Goal: Information Seeking & Learning: Learn about a topic

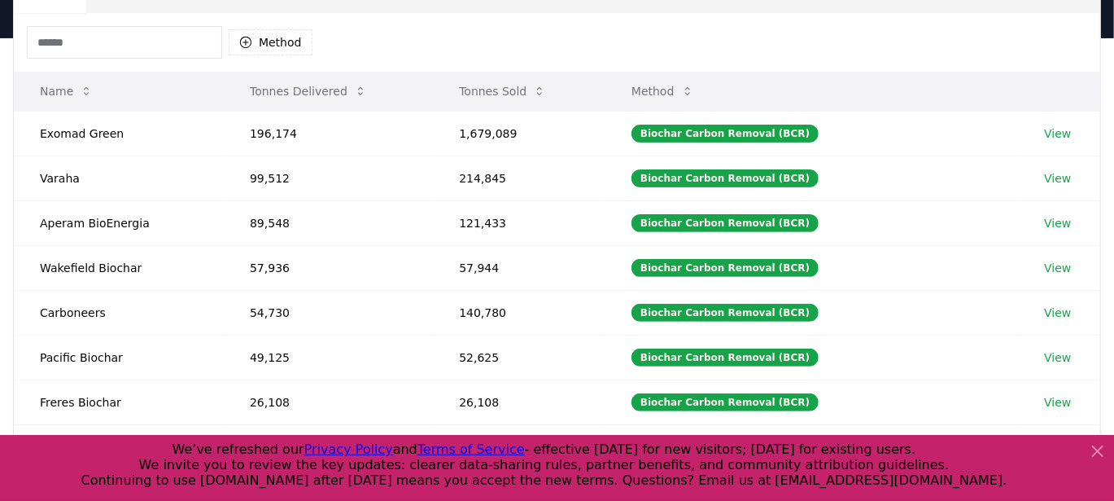
scroll to position [155, 0]
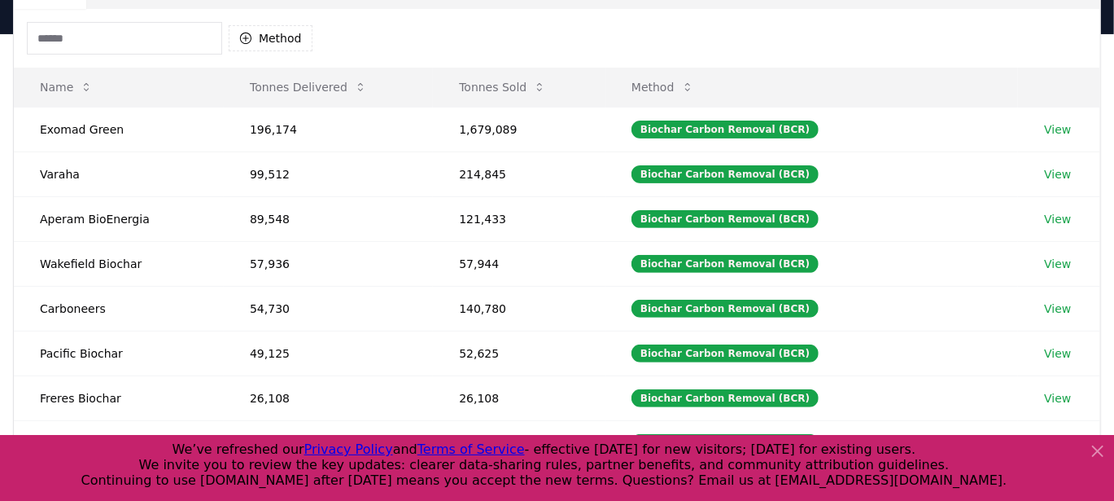
click at [1089, 450] on icon at bounding box center [1098, 451] width 20 height 20
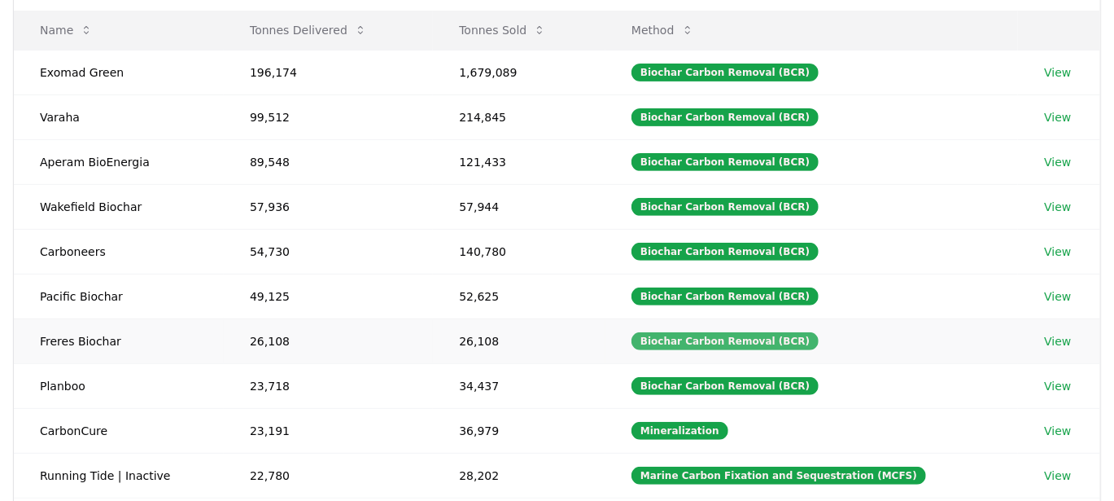
scroll to position [0, 0]
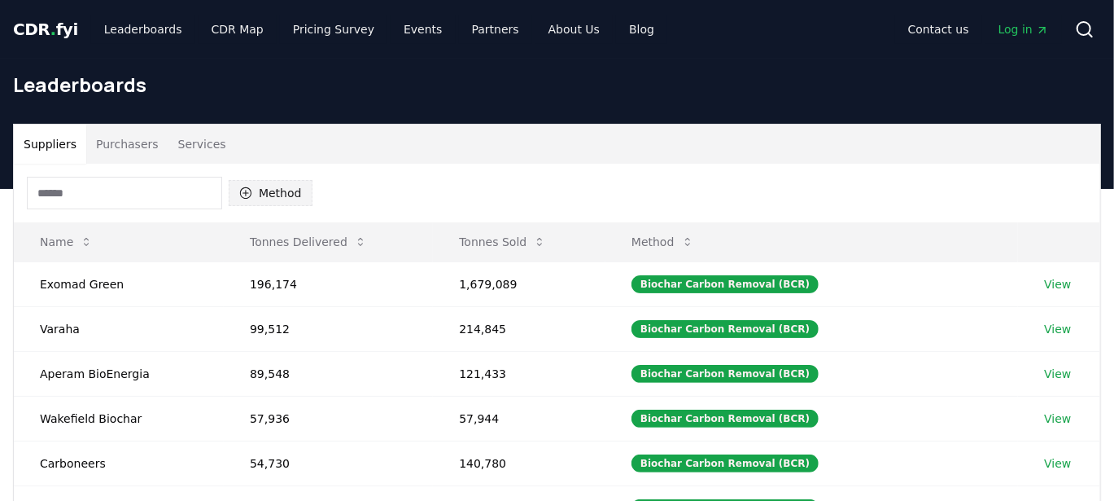
click at [284, 180] on button "Method" at bounding box center [271, 193] width 84 height 26
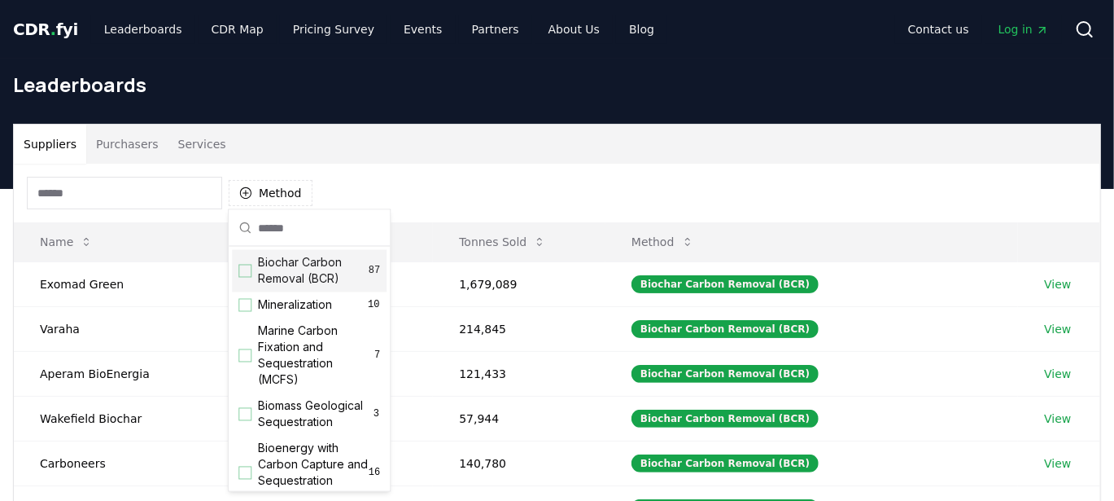
click at [241, 267] on div "Suggestions" at bounding box center [245, 271] width 13 height 13
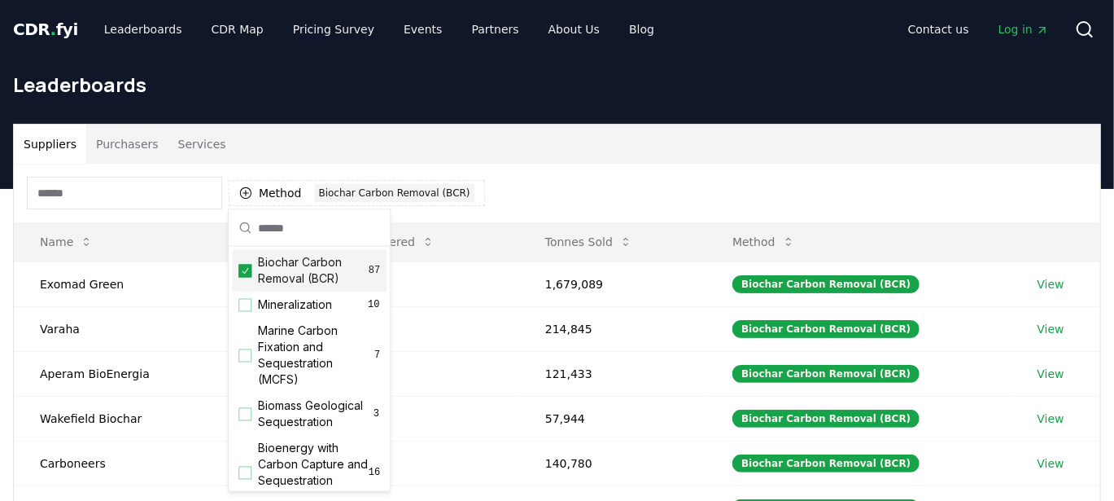
click at [575, 182] on div "Method 1 Biochar Carbon Removal (BCR)" at bounding box center [557, 193] width 1087 height 59
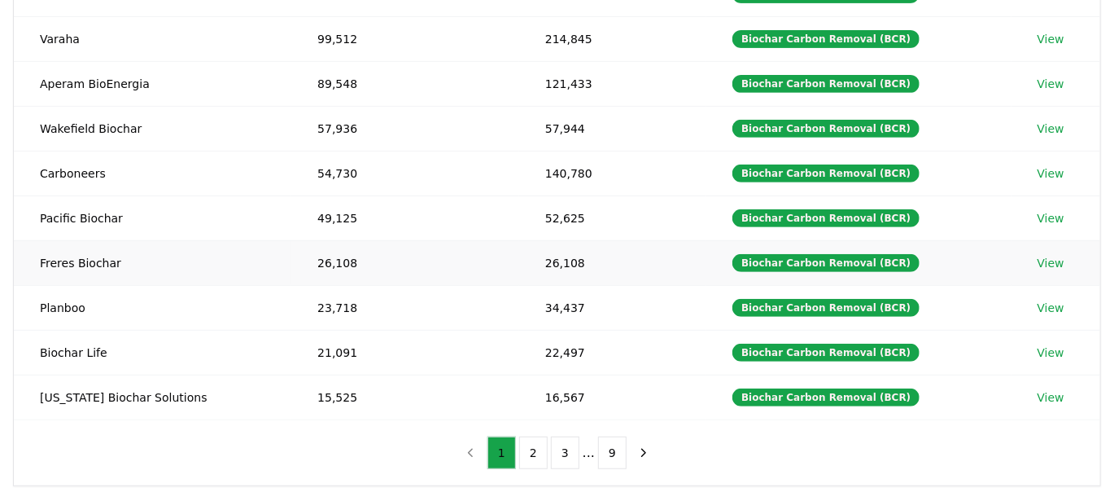
scroll to position [291, 0]
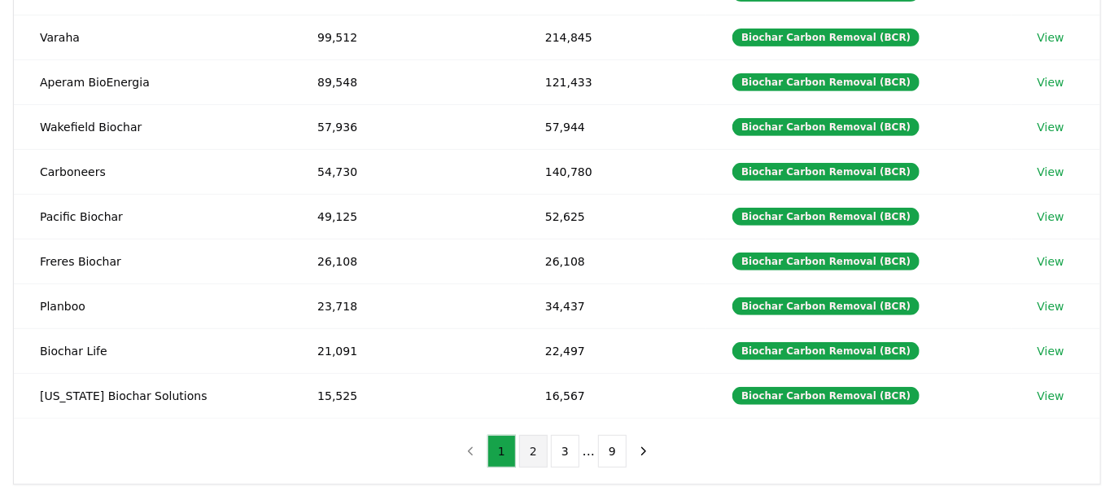
click at [536, 437] on button "2" at bounding box center [533, 451] width 28 height 33
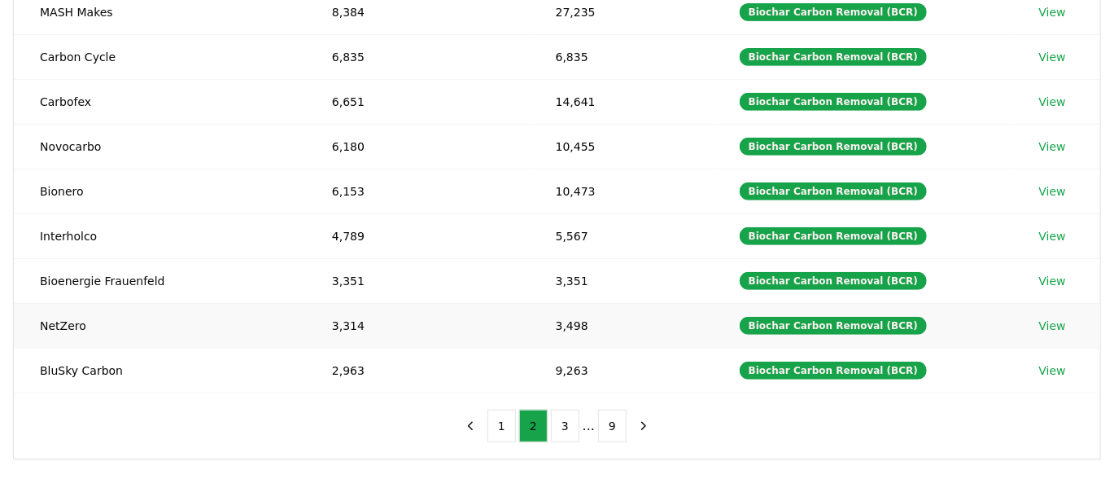
scroll to position [319, 0]
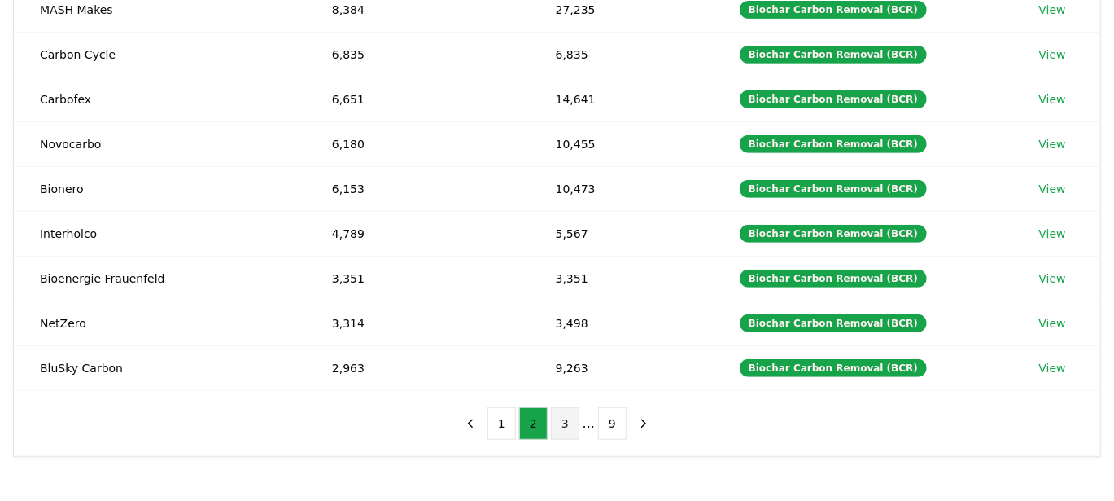
click at [562, 415] on button "3" at bounding box center [565, 423] width 28 height 33
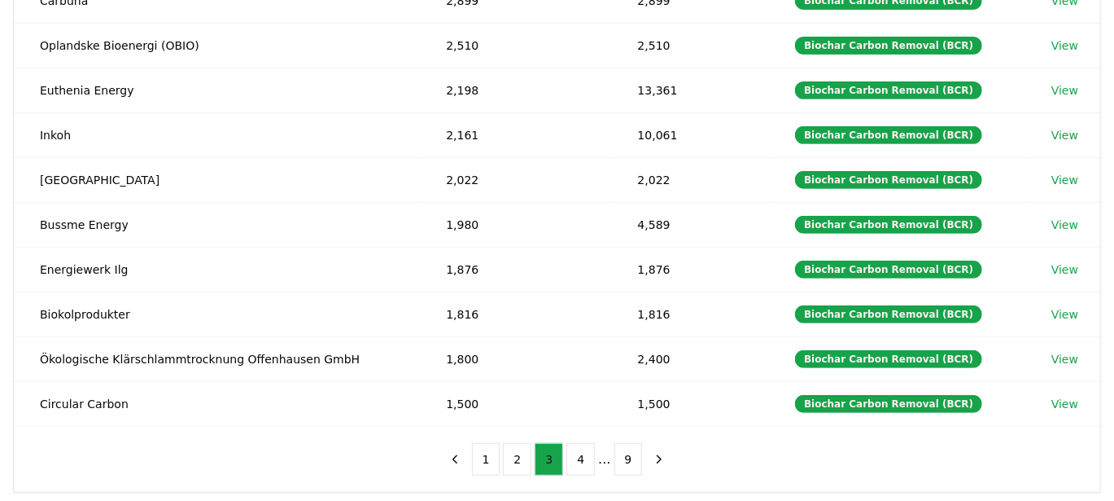
scroll to position [291, 0]
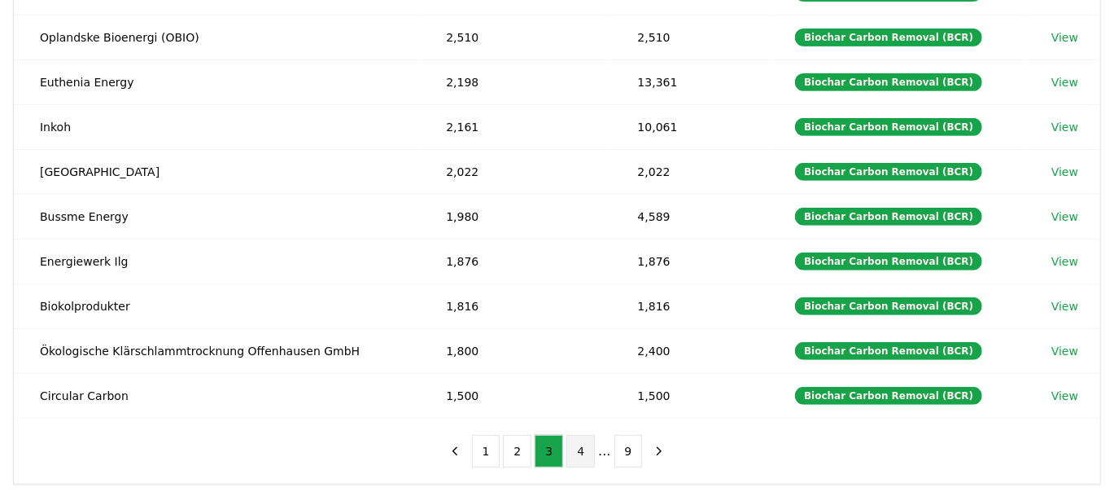
click at [581, 447] on button "4" at bounding box center [581, 451] width 28 height 33
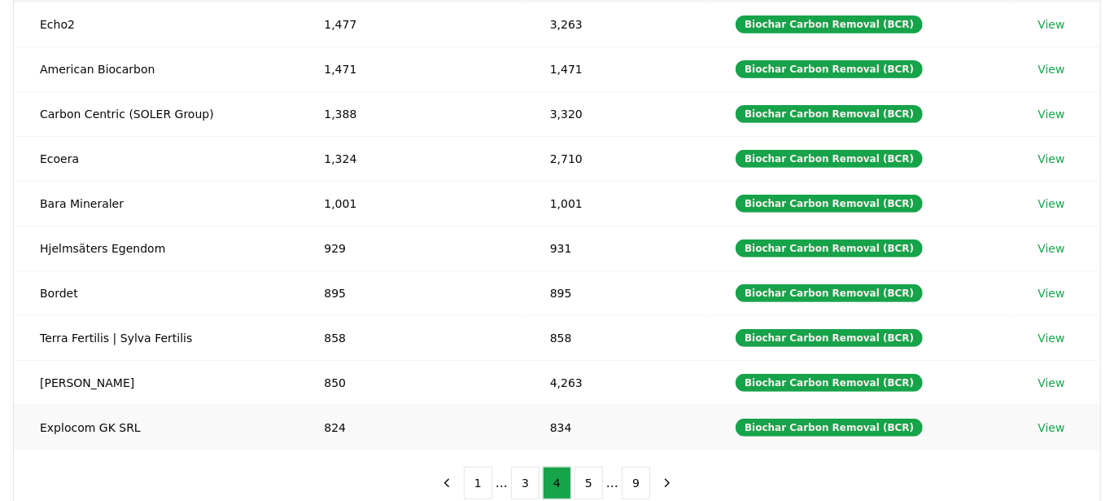
scroll to position [262, 0]
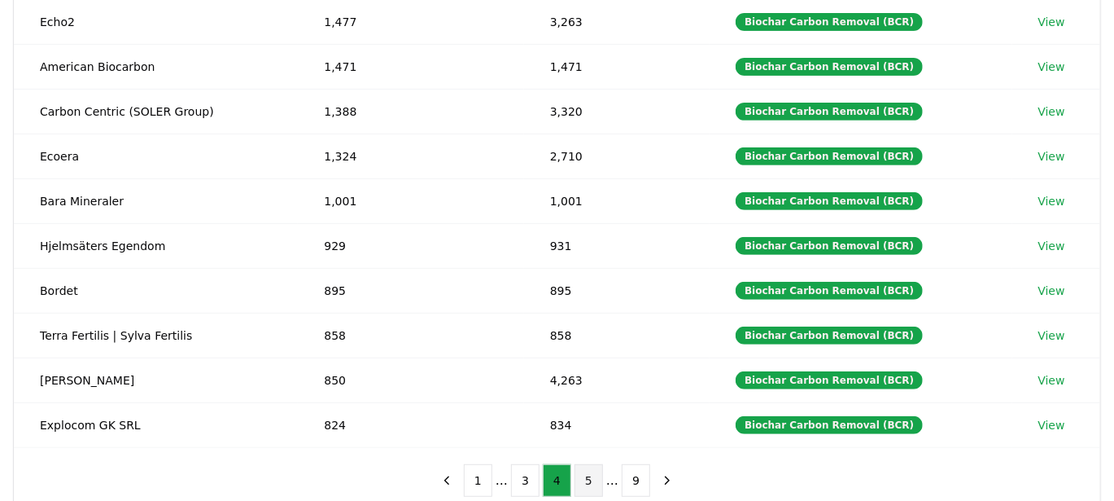
click at [596, 475] on button "5" at bounding box center [589, 480] width 28 height 33
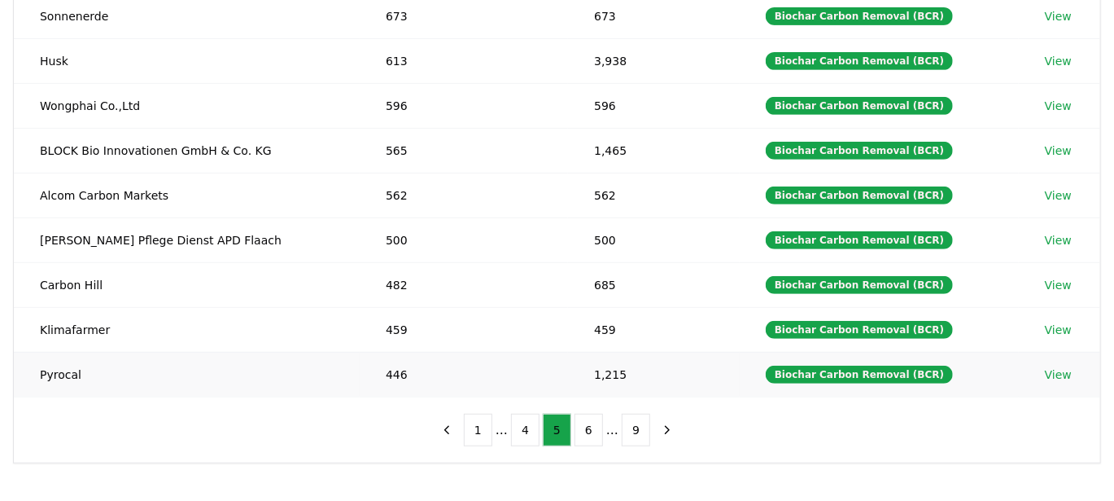
scroll to position [314, 0]
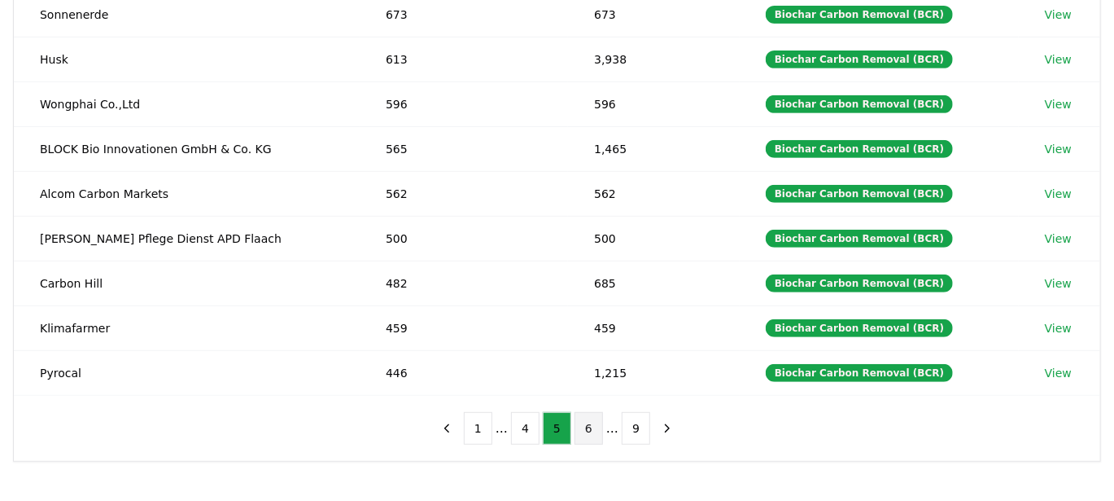
click at [594, 430] on button "6" at bounding box center [589, 428] width 28 height 33
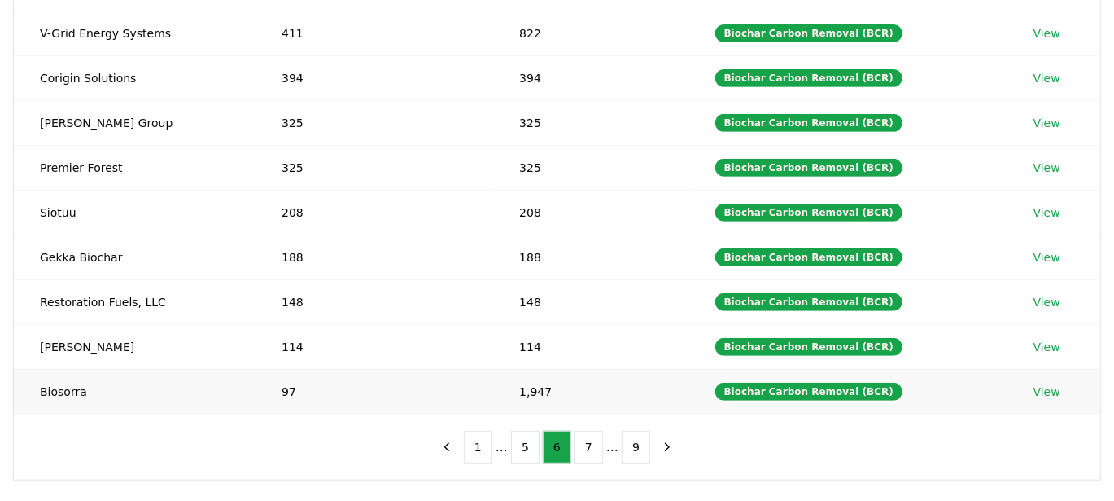
scroll to position [296, 0]
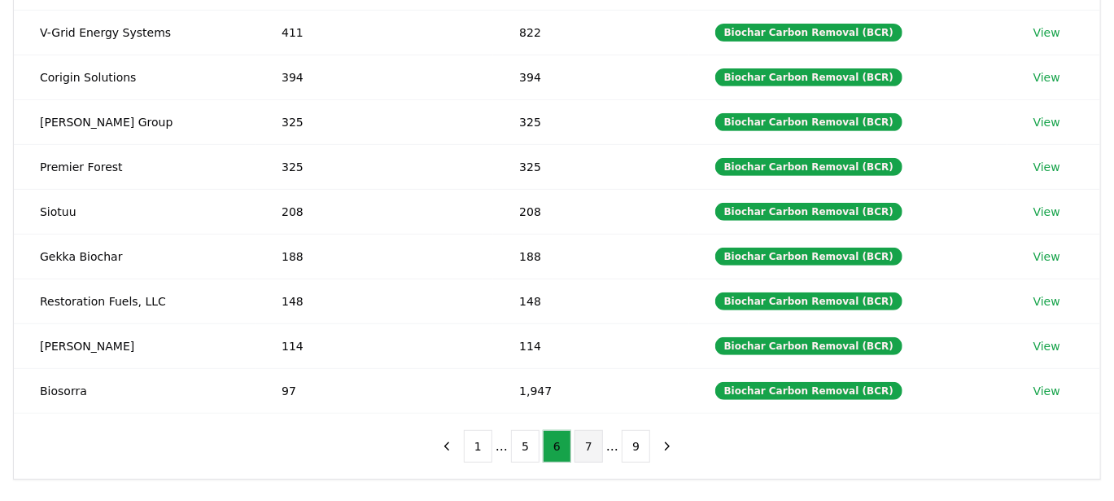
click at [592, 453] on button "7" at bounding box center [589, 446] width 28 height 33
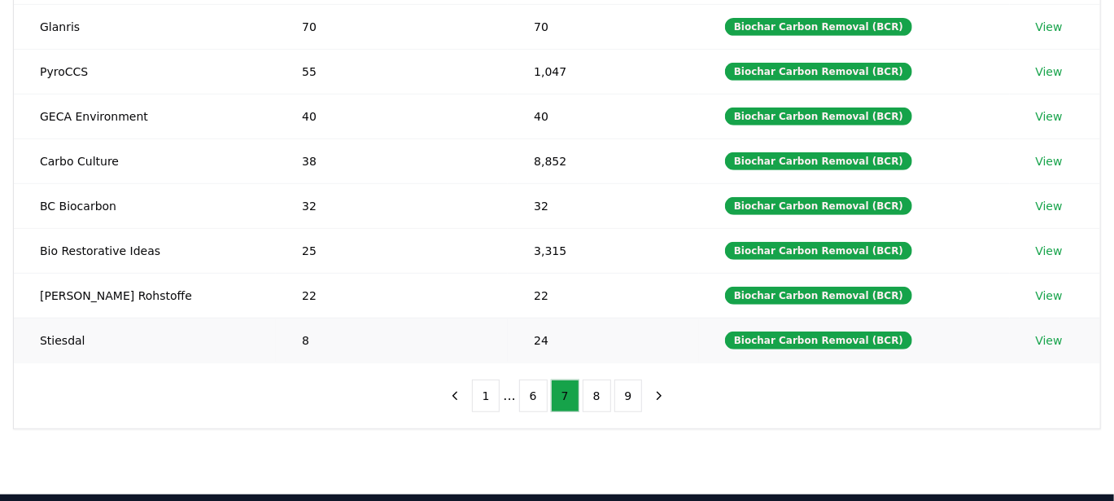
scroll to position [361, 0]
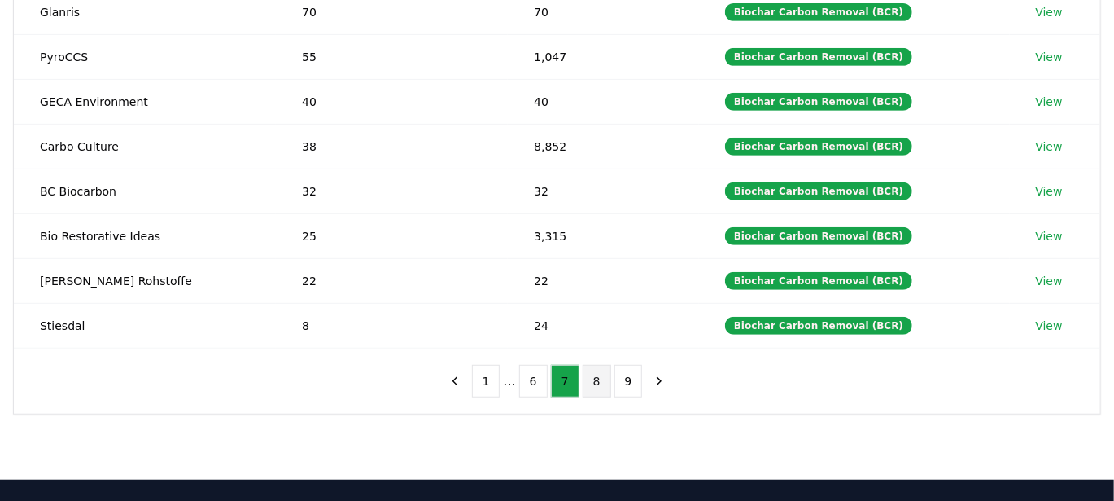
click at [604, 378] on button "8" at bounding box center [597, 381] width 28 height 33
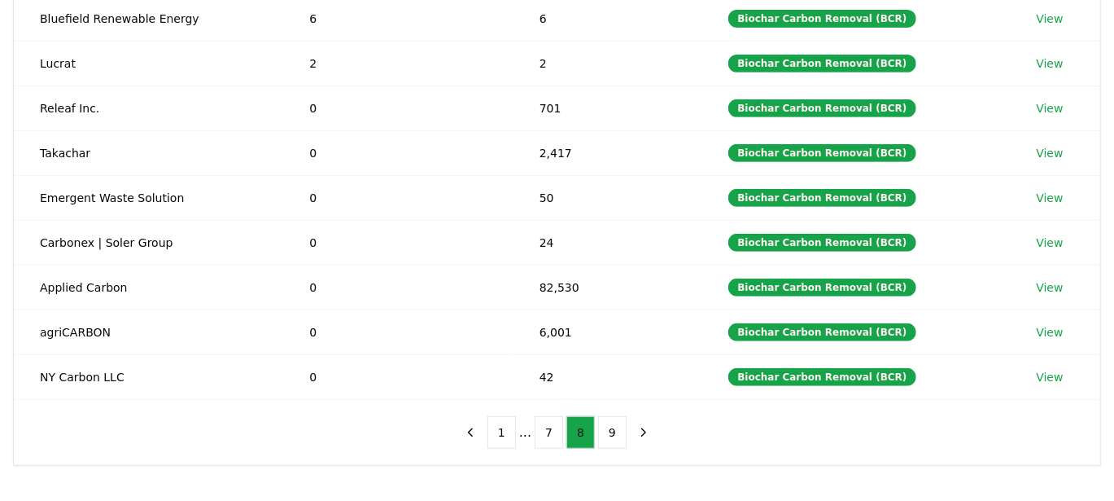
scroll to position [311, 0]
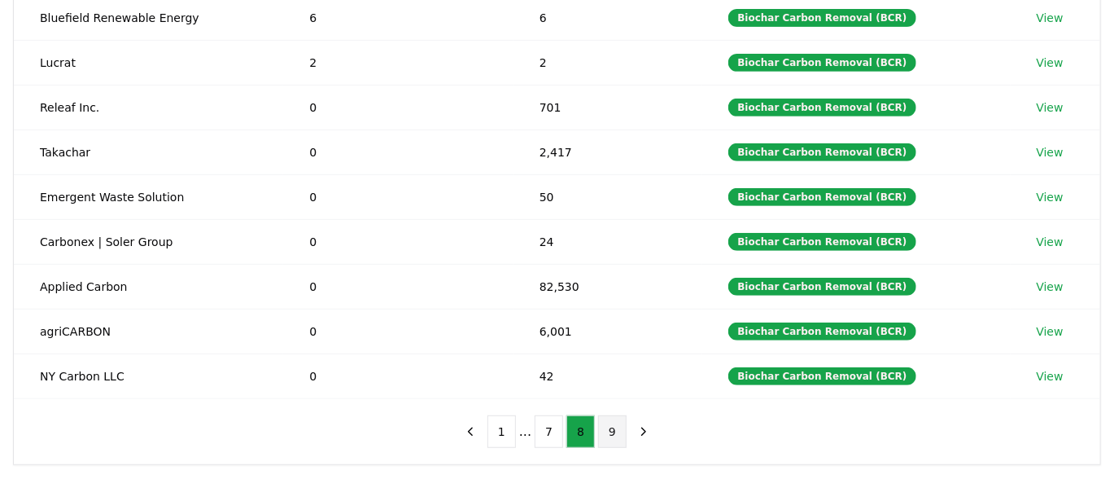
click at [615, 420] on button "9" at bounding box center [612, 431] width 28 height 33
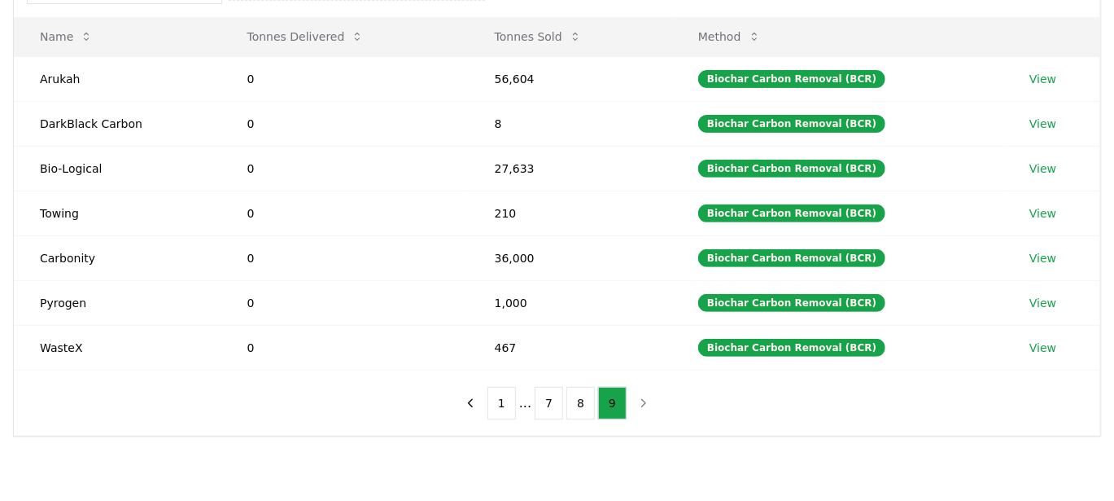
scroll to position [206, 0]
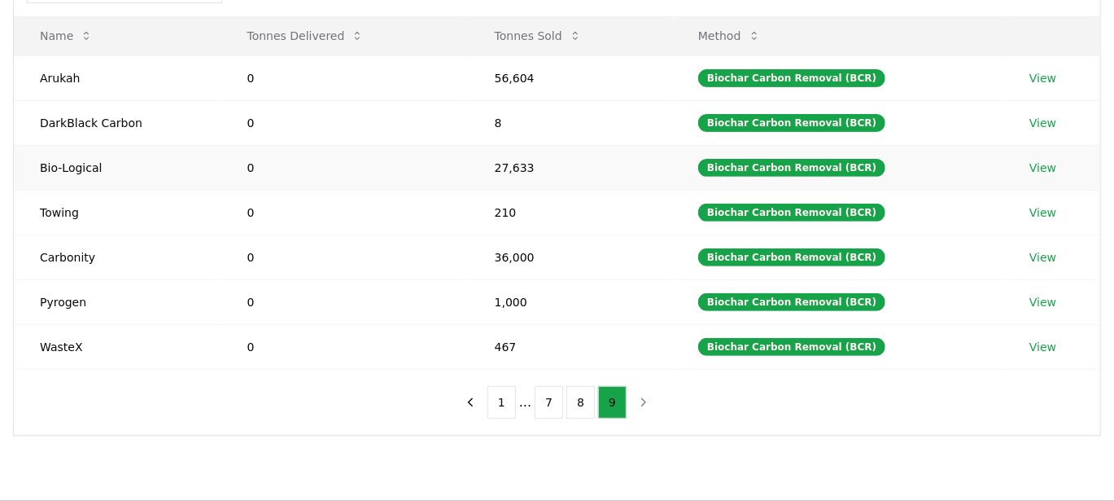
click at [90, 160] on td "Bio-Logical" at bounding box center [118, 167] width 208 height 45
click at [1042, 169] on link "View" at bounding box center [1043, 168] width 27 height 16
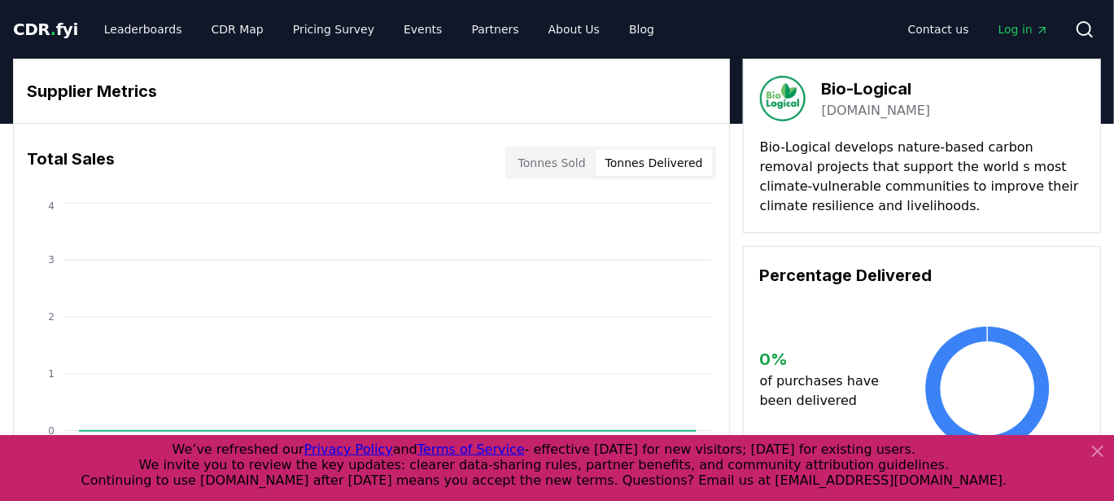
click at [678, 164] on button "Tonnes Delivered" at bounding box center [654, 163] width 117 height 26
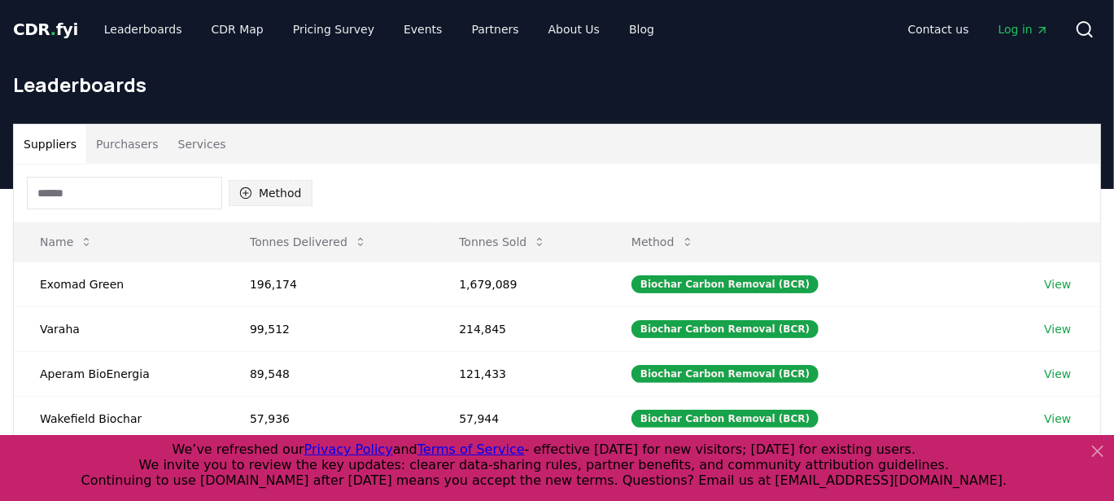
click at [274, 192] on button "Method" at bounding box center [271, 193] width 84 height 26
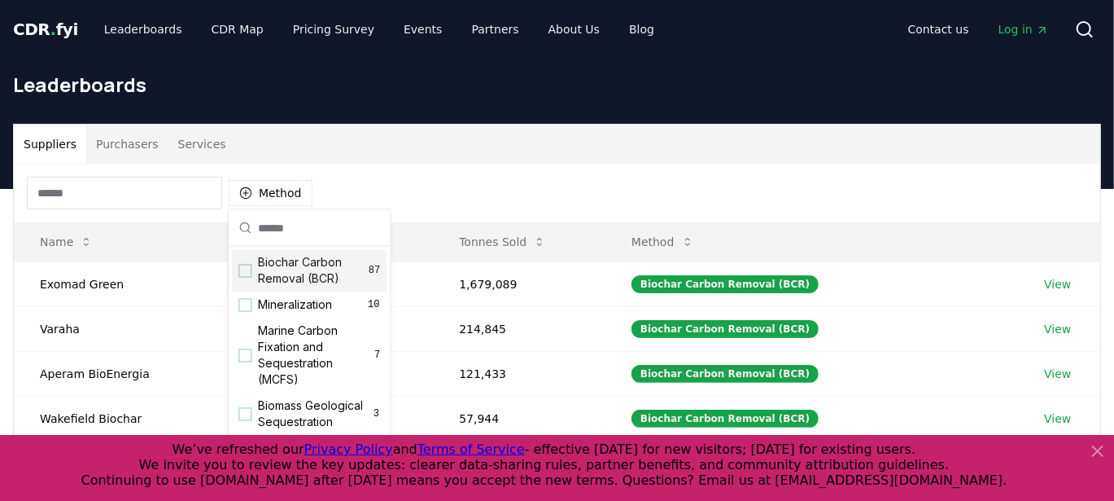
click at [300, 272] on span "Biochar Carbon Removal (BCR)" at bounding box center [313, 271] width 111 height 33
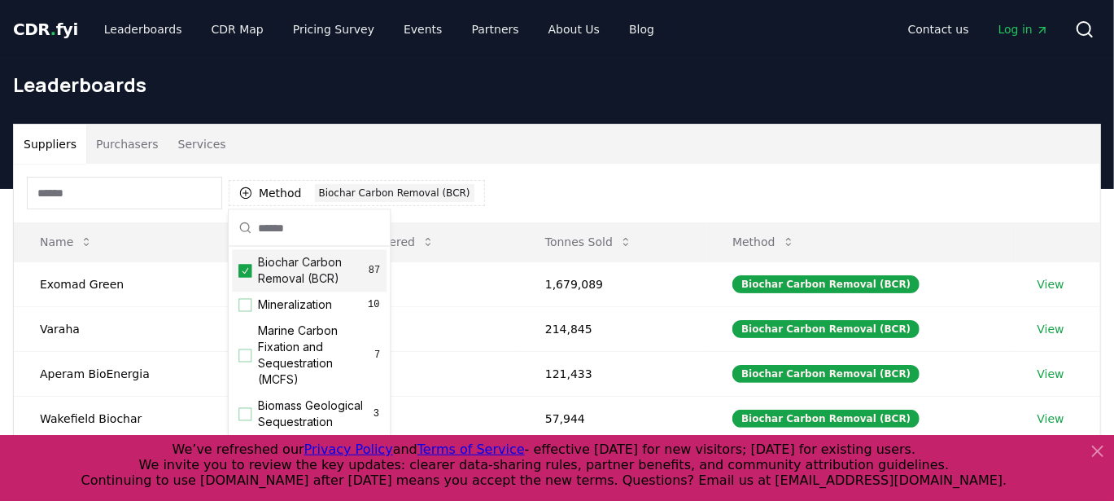
click at [806, 150] on div "Suppliers Purchasers Services" at bounding box center [557, 144] width 1087 height 39
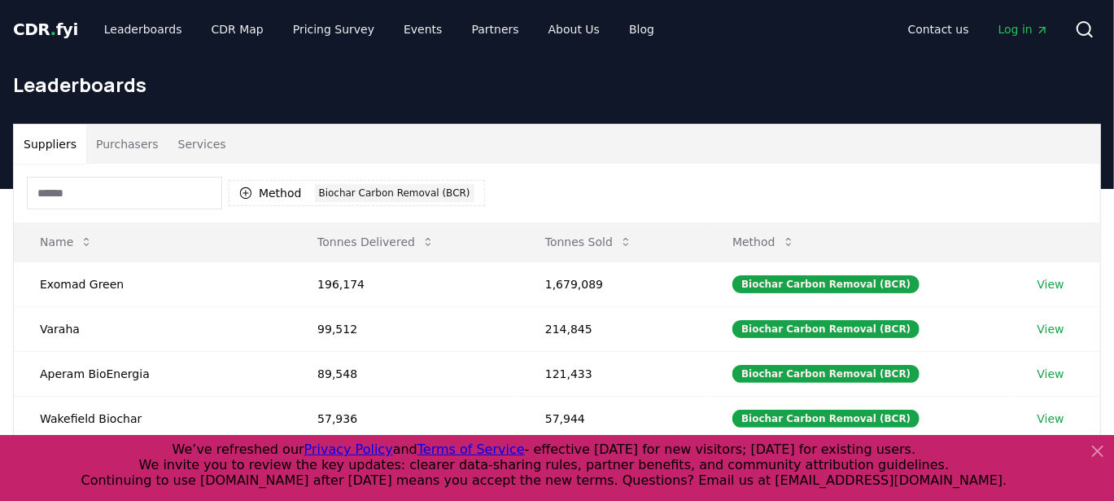
click at [1103, 449] on icon at bounding box center [1098, 451] width 20 height 20
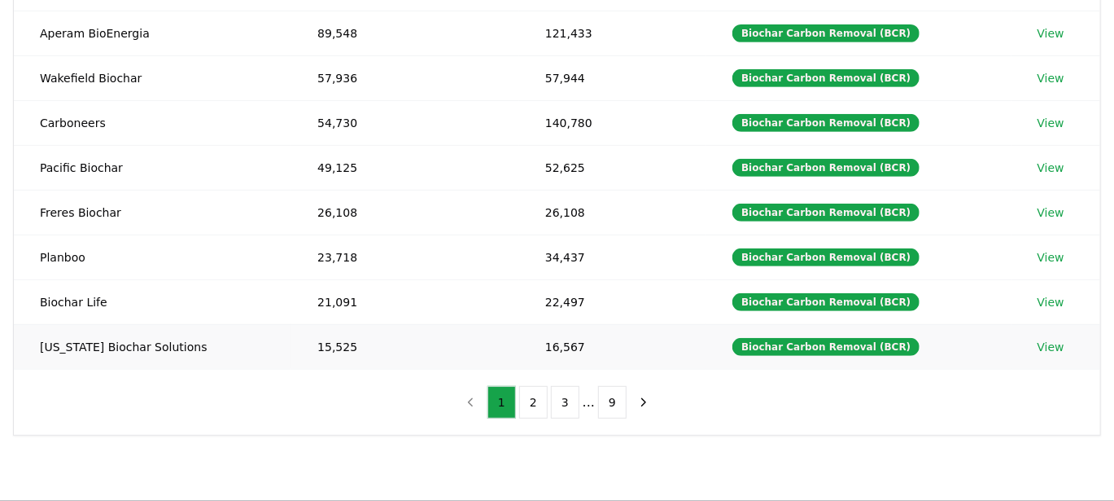
scroll to position [342, 0]
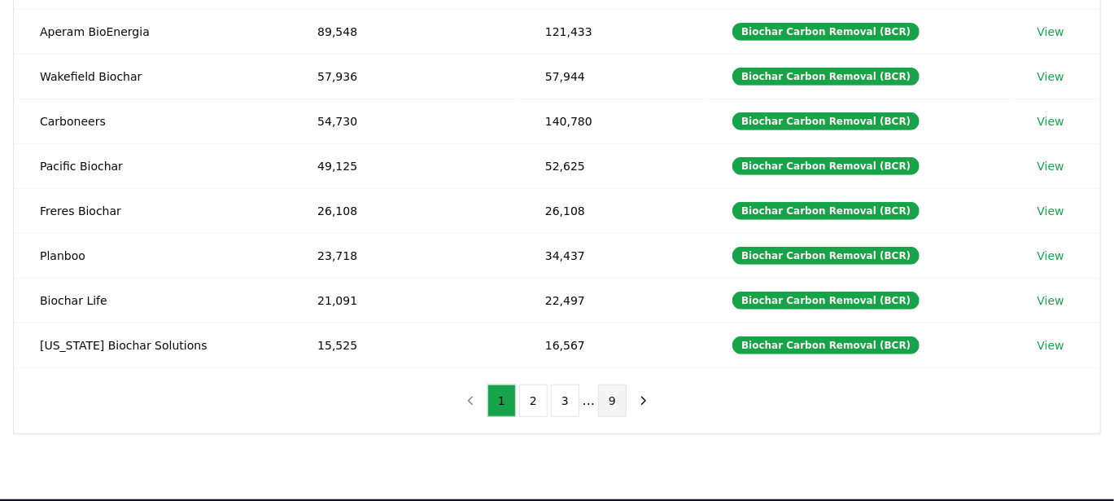
click at [610, 395] on button "9" at bounding box center [612, 400] width 28 height 33
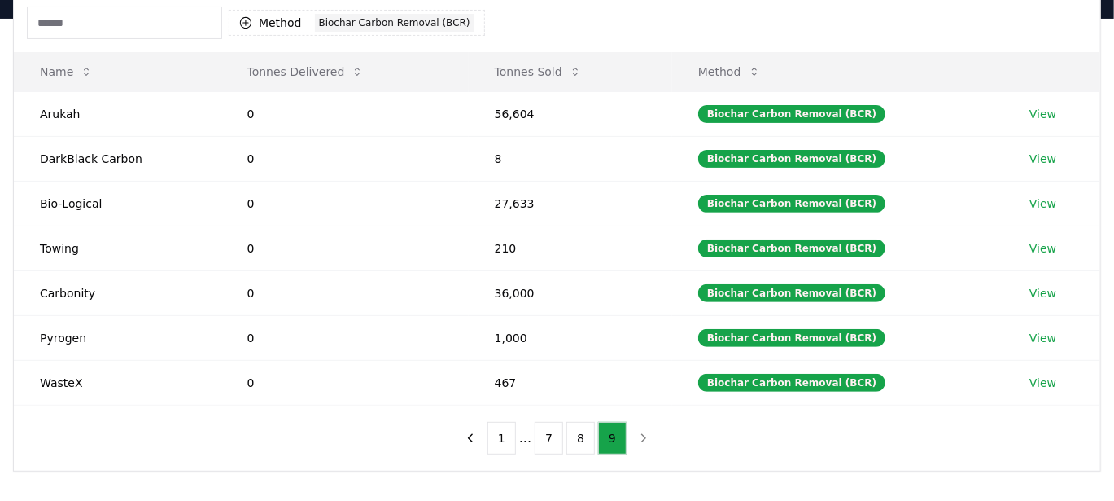
scroll to position [169, 0]
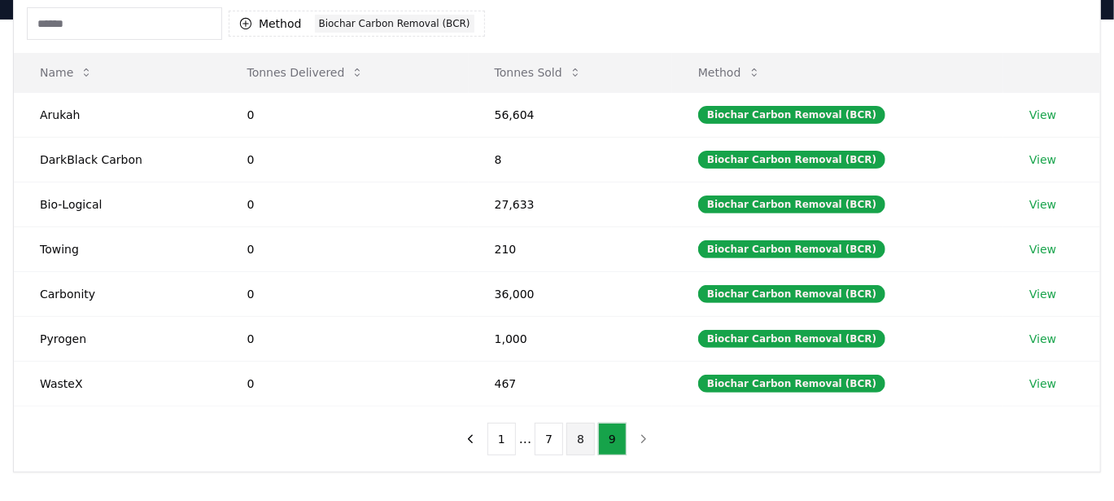
click at [584, 431] on button "8" at bounding box center [581, 438] width 28 height 33
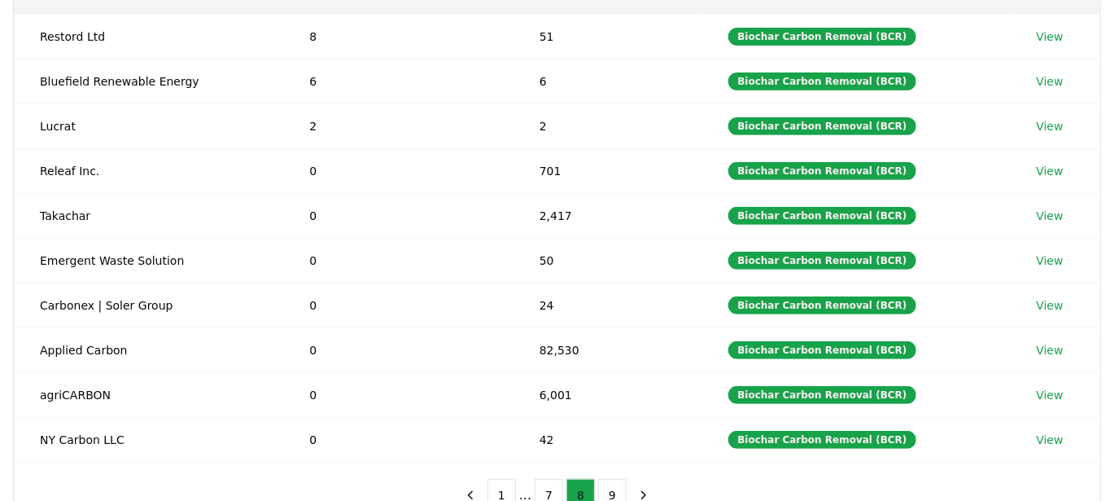
scroll to position [249, 0]
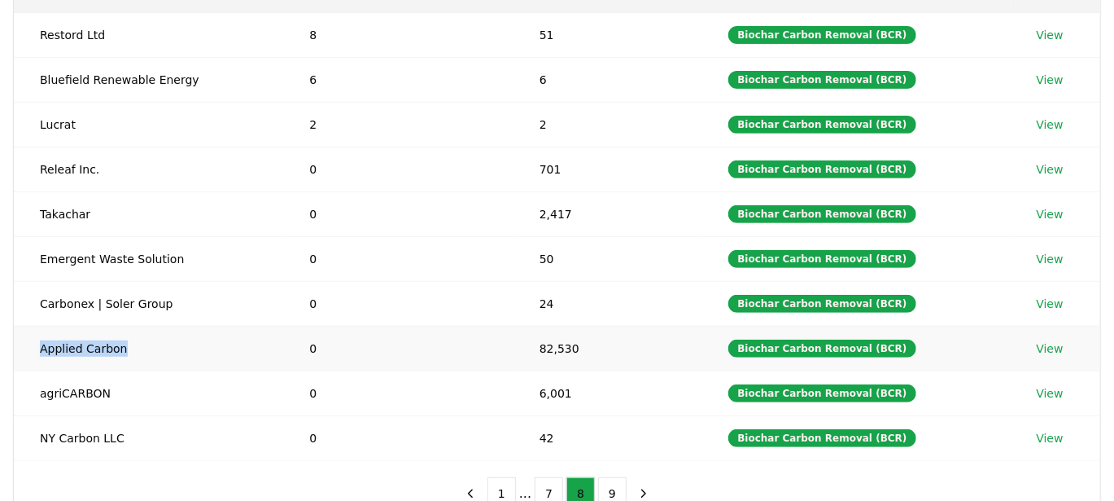
drag, startPoint x: 132, startPoint y: 342, endPoint x: 37, endPoint y: 335, distance: 94.7
click at [37, 335] on td "Applied Carbon" at bounding box center [148, 348] width 269 height 45
copy td "Applied Carbon"
click at [1054, 349] on link "View" at bounding box center [1050, 348] width 27 height 16
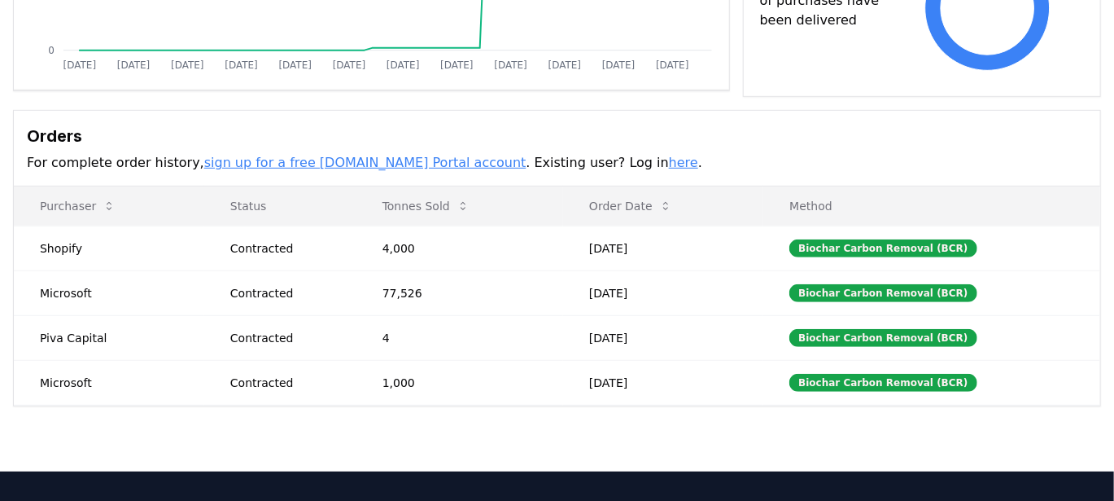
scroll to position [383, 0]
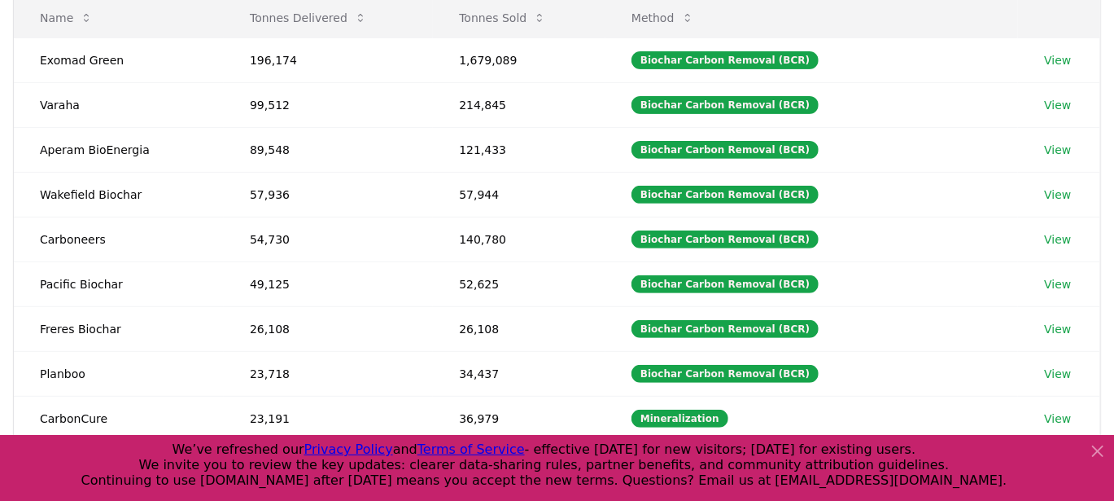
scroll to position [222, 0]
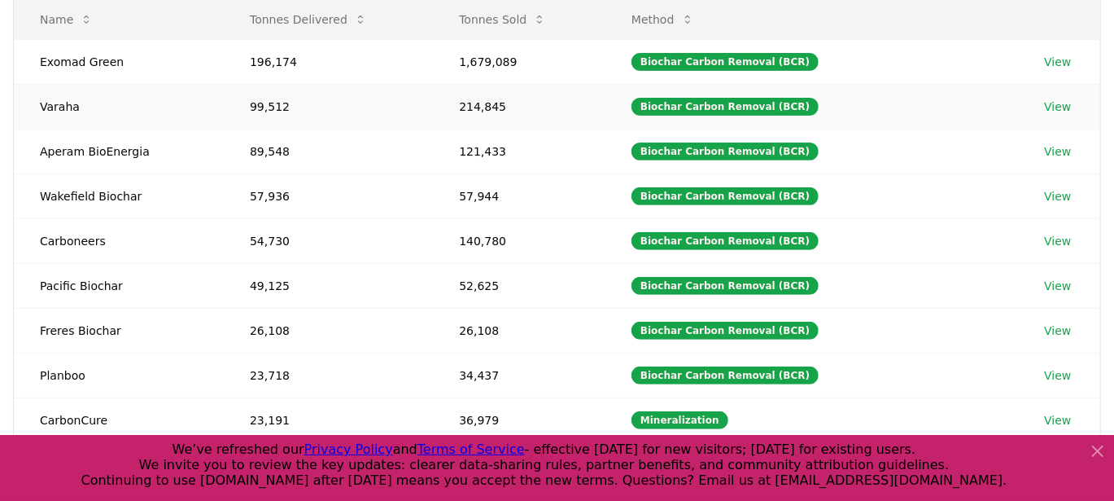
click at [1052, 104] on link "View" at bounding box center [1057, 106] width 27 height 16
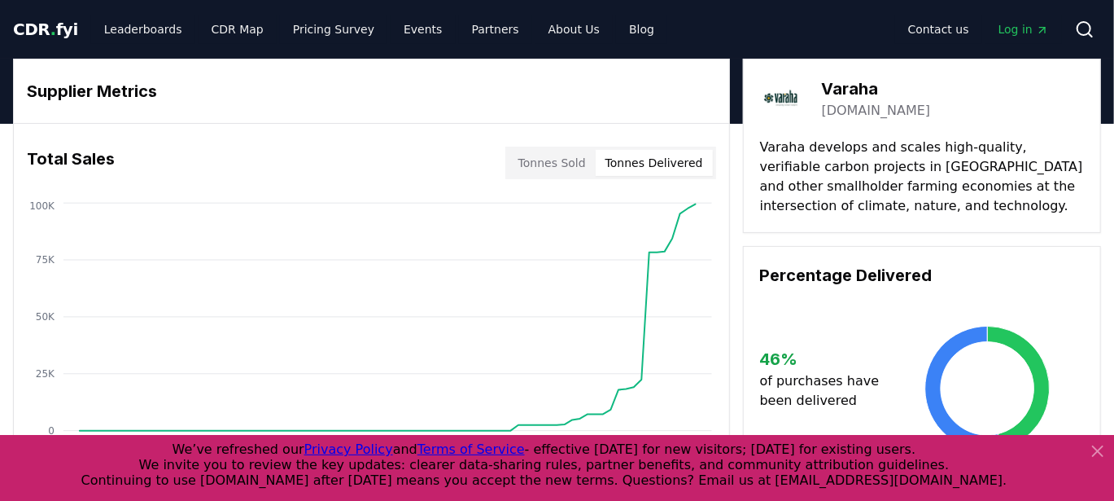
click at [663, 155] on button "Tonnes Delivered" at bounding box center [654, 163] width 117 height 26
click at [660, 171] on button "Tonnes Delivered" at bounding box center [654, 163] width 117 height 26
click at [552, 174] on button "Tonnes Sold" at bounding box center [552, 163] width 87 height 26
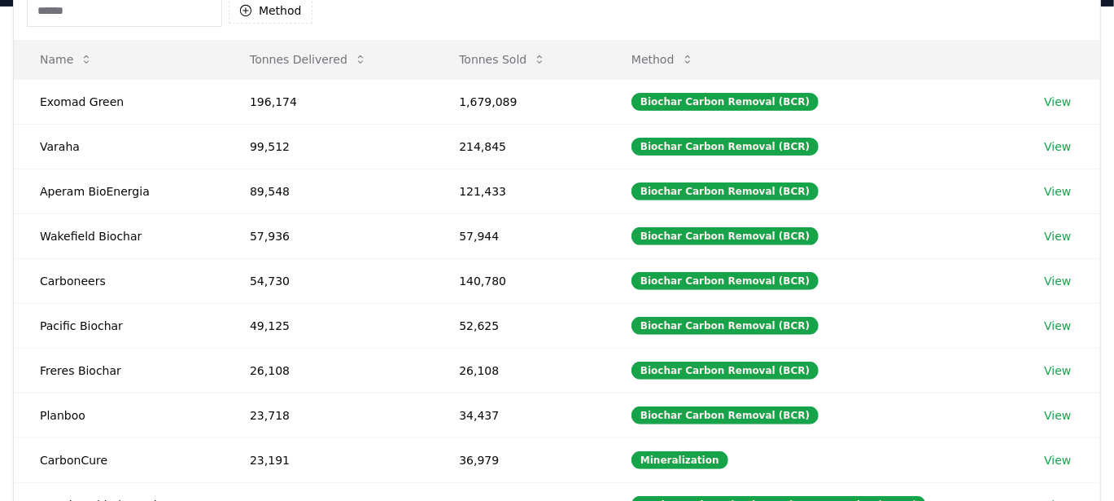
scroll to position [182, 0]
click at [1053, 94] on link "View" at bounding box center [1057, 102] width 27 height 16
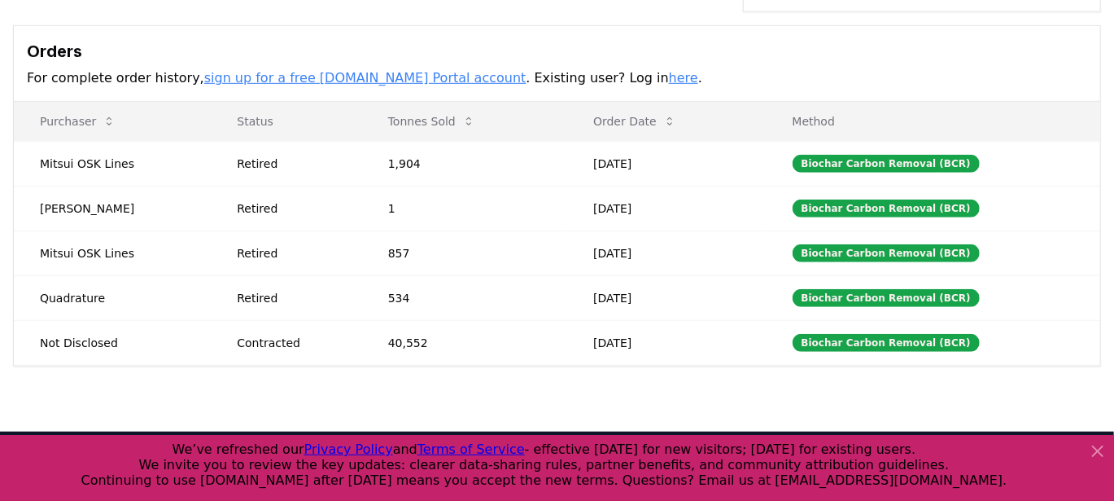
scroll to position [487, 0]
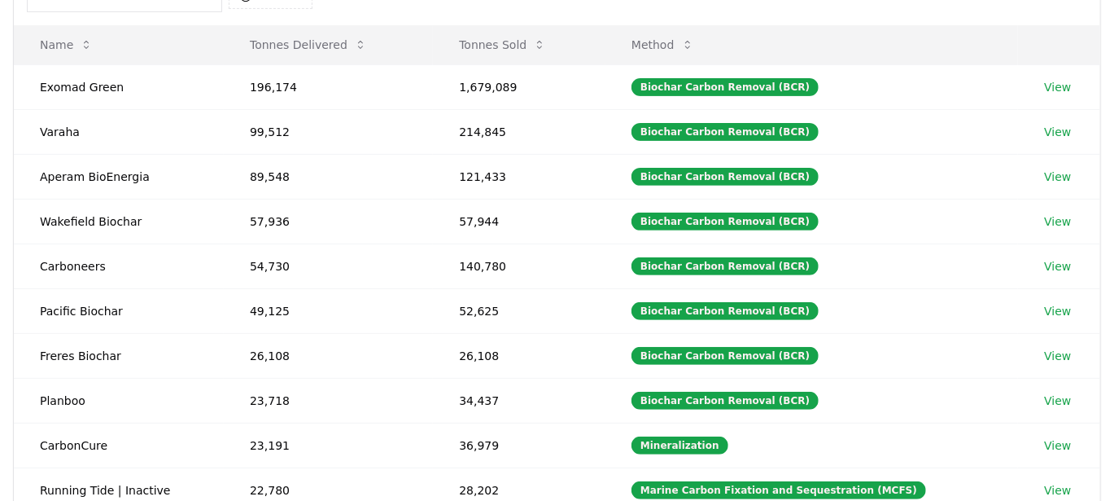
scroll to position [198, 0]
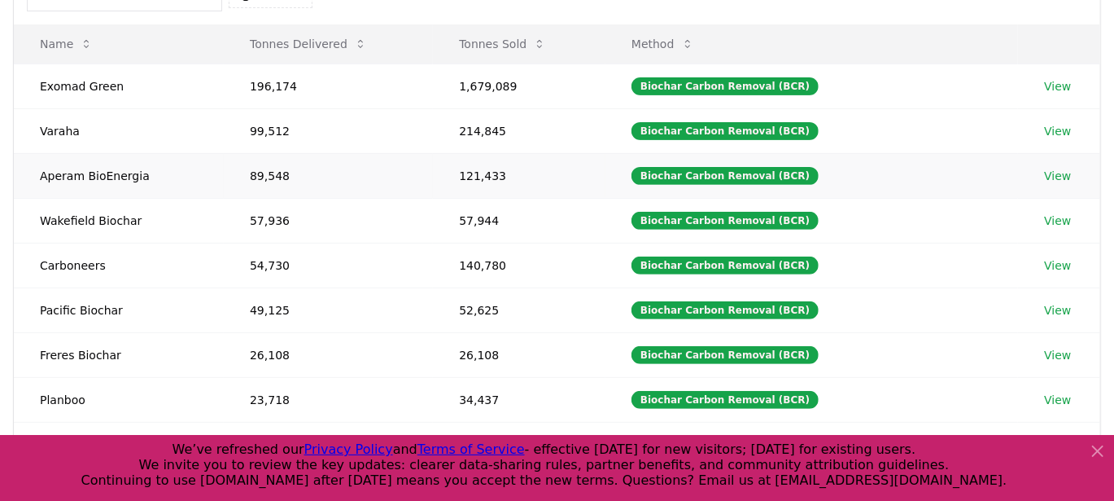
click at [1059, 178] on link "View" at bounding box center [1057, 176] width 27 height 16
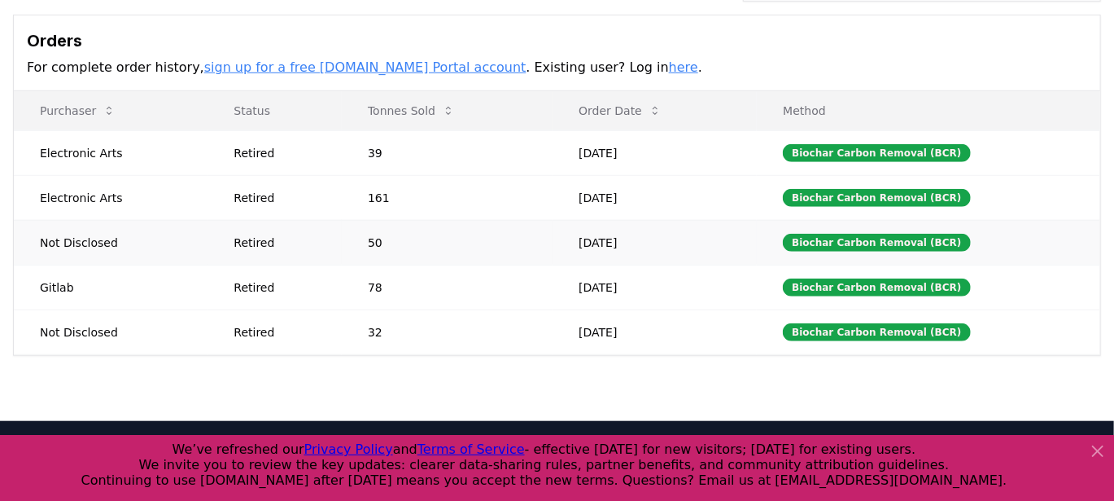
scroll to position [575, 0]
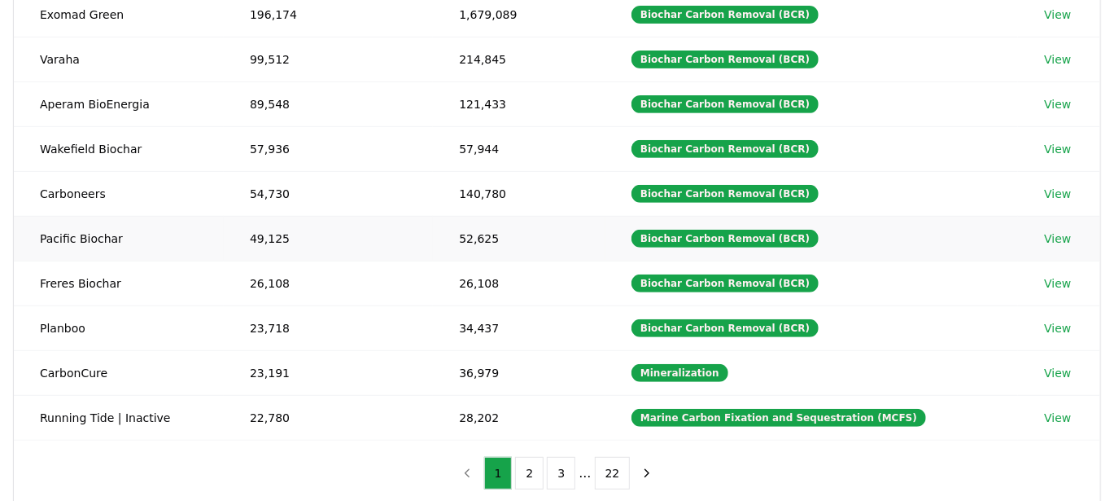
scroll to position [274, 0]
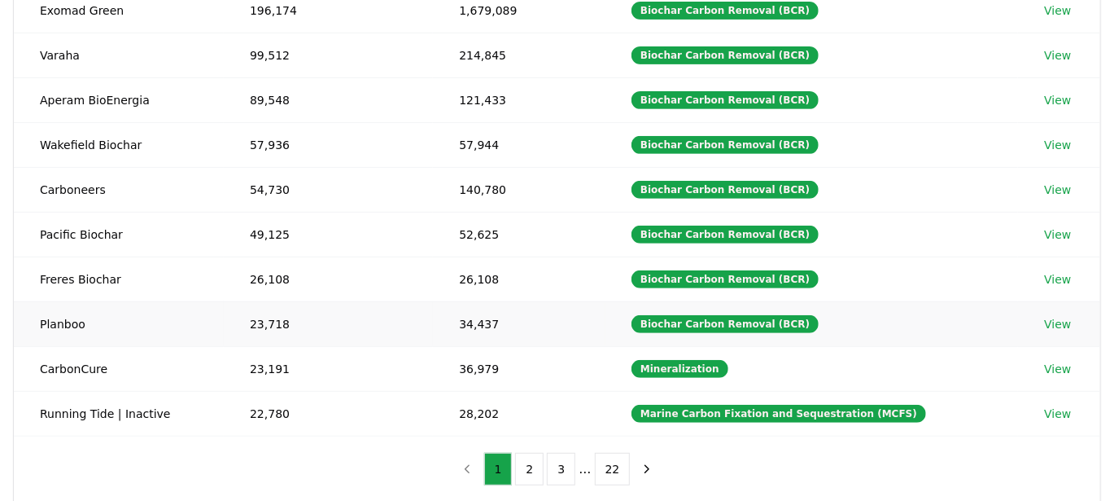
click at [1050, 319] on link "View" at bounding box center [1057, 324] width 27 height 16
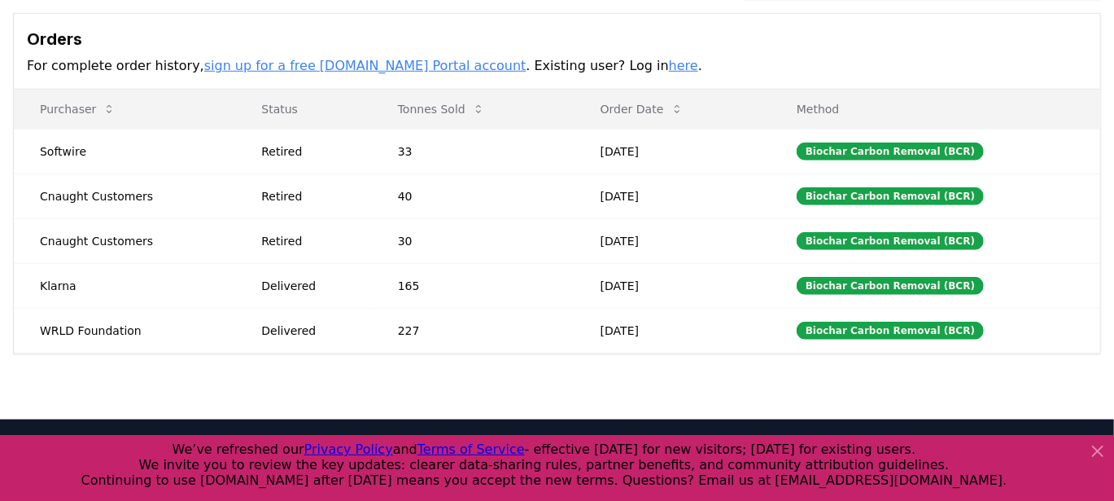
scroll to position [517, 0]
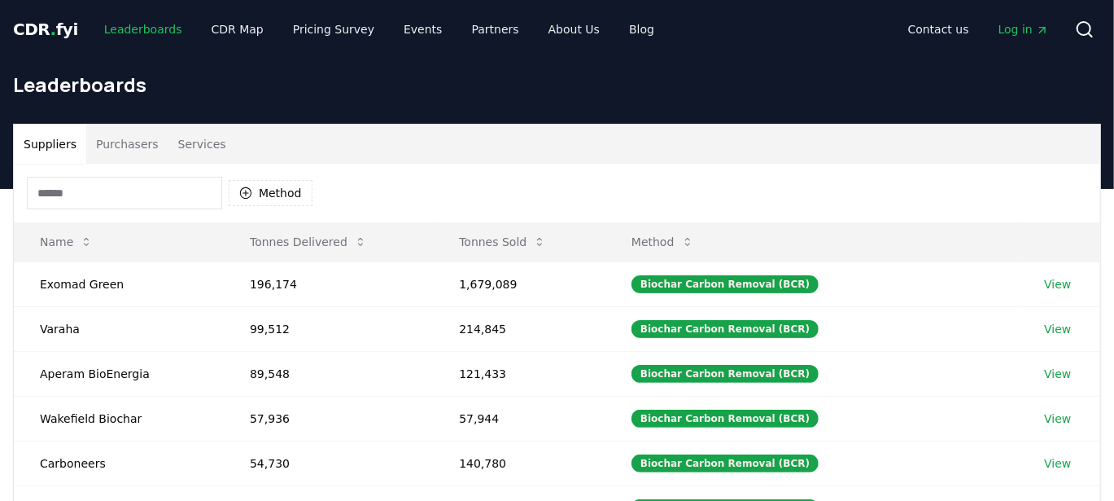
click at [120, 26] on link "Leaderboards" at bounding box center [143, 29] width 104 height 29
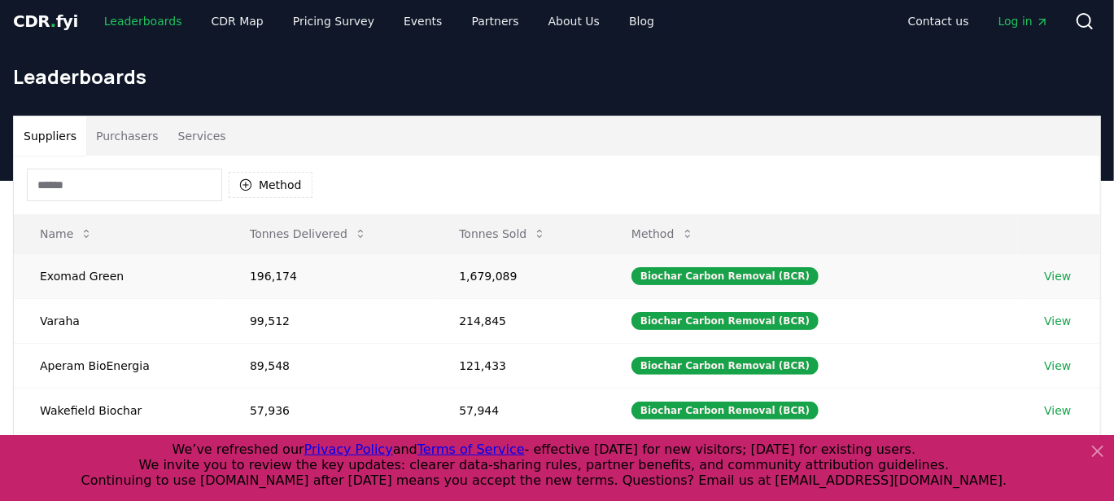
scroll to position [10, 0]
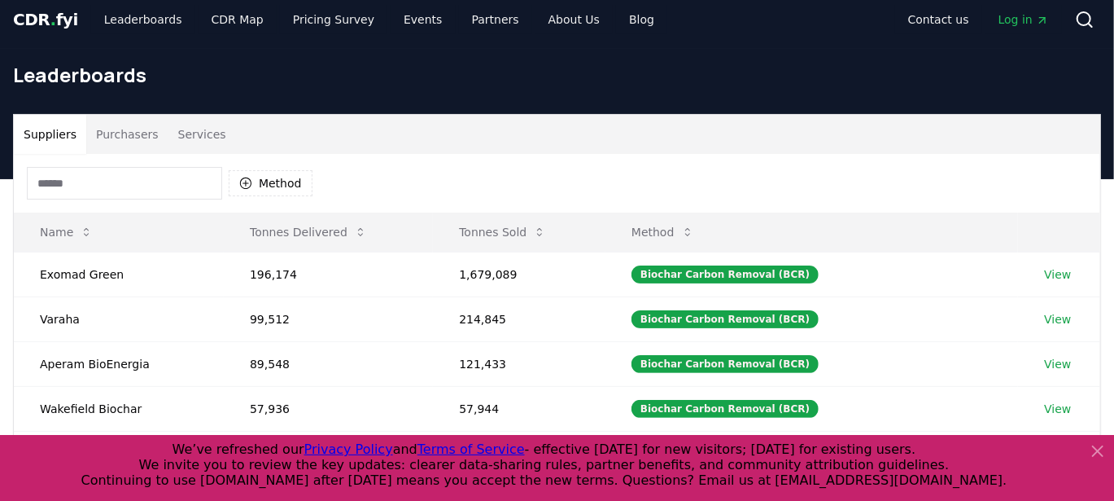
click at [63, 24] on span "CDR . fyi" at bounding box center [45, 20] width 65 height 20
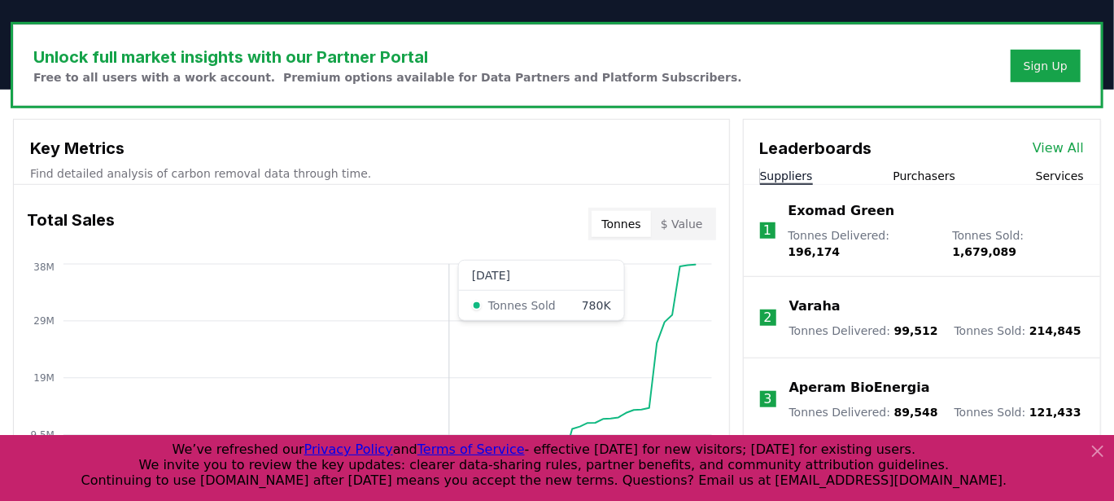
scroll to position [477, 0]
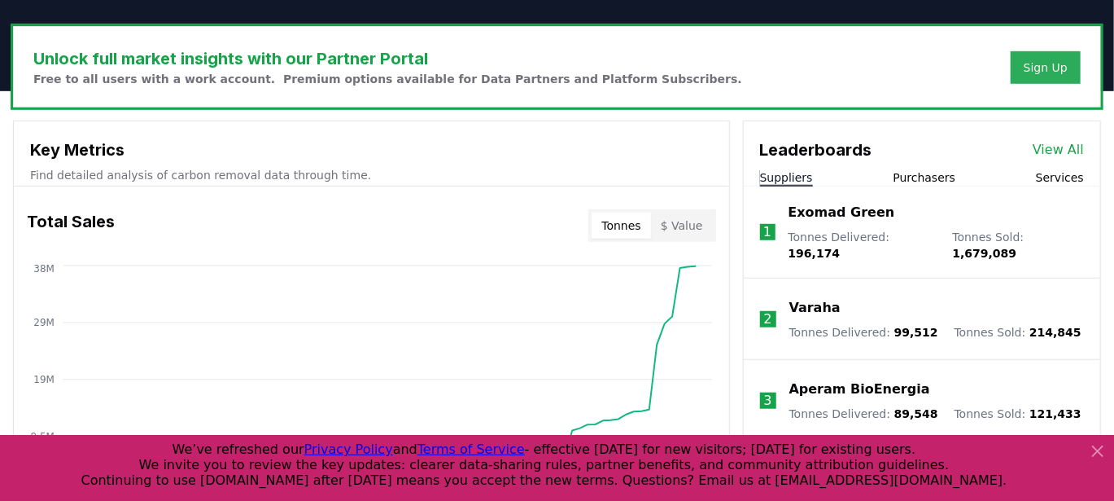
click at [1060, 69] on div "Sign Up" at bounding box center [1046, 67] width 44 height 16
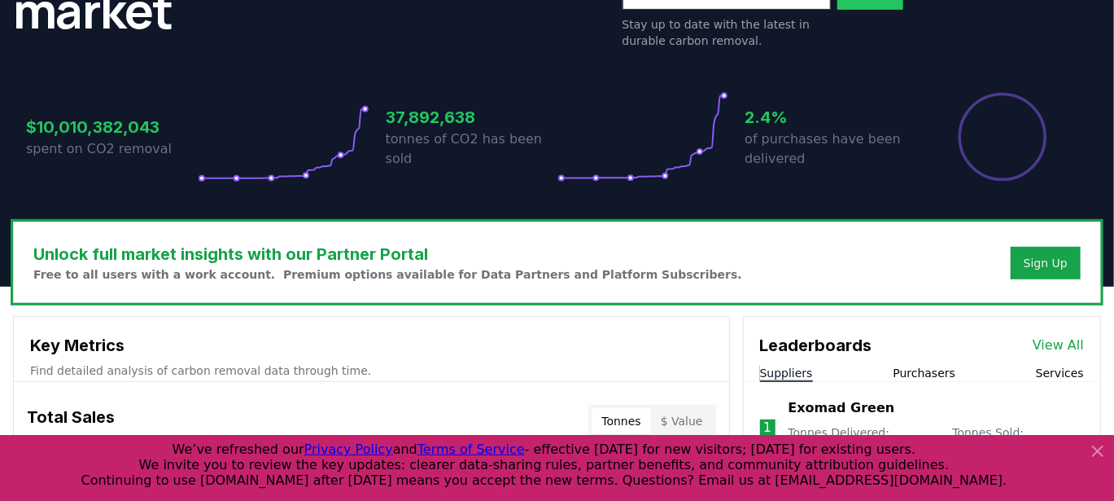
scroll to position [0, 0]
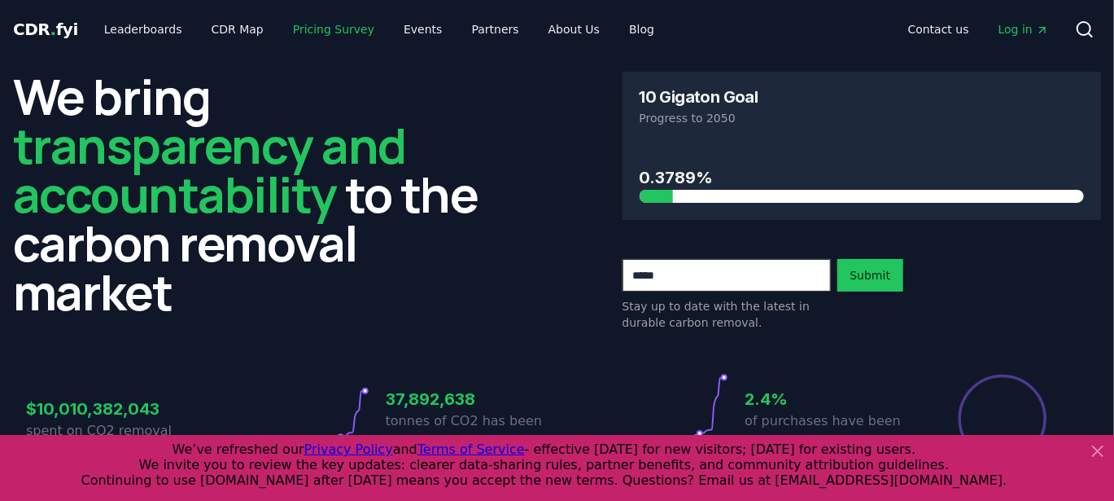
click at [309, 36] on link "Pricing Survey" at bounding box center [333, 29] width 107 height 29
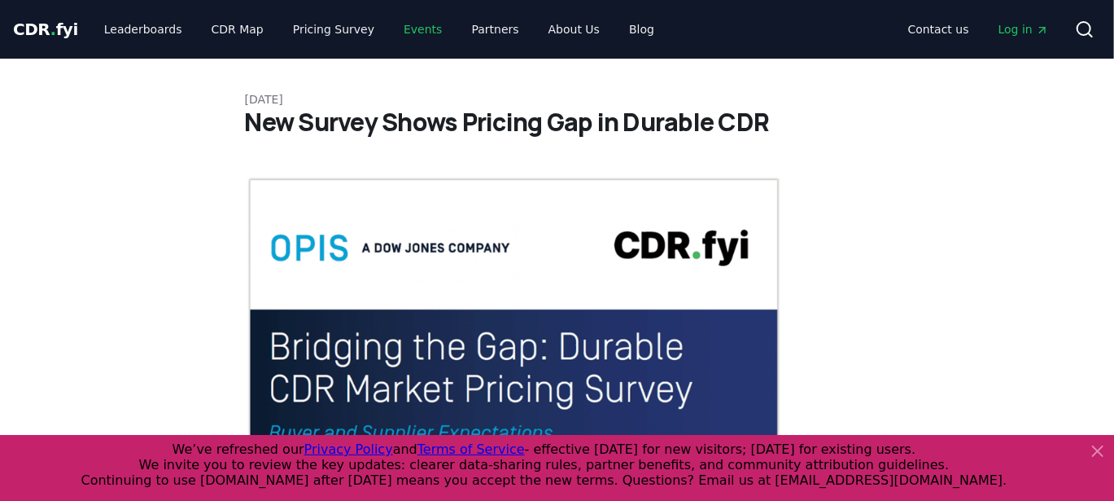
click at [404, 24] on link "Events" at bounding box center [423, 29] width 64 height 29
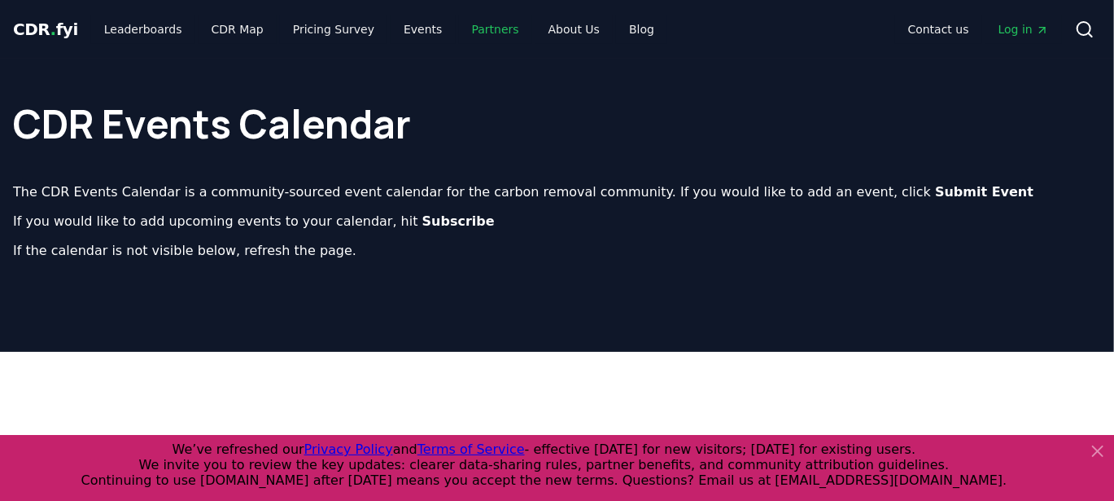
click at [471, 28] on link "Partners" at bounding box center [495, 29] width 73 height 29
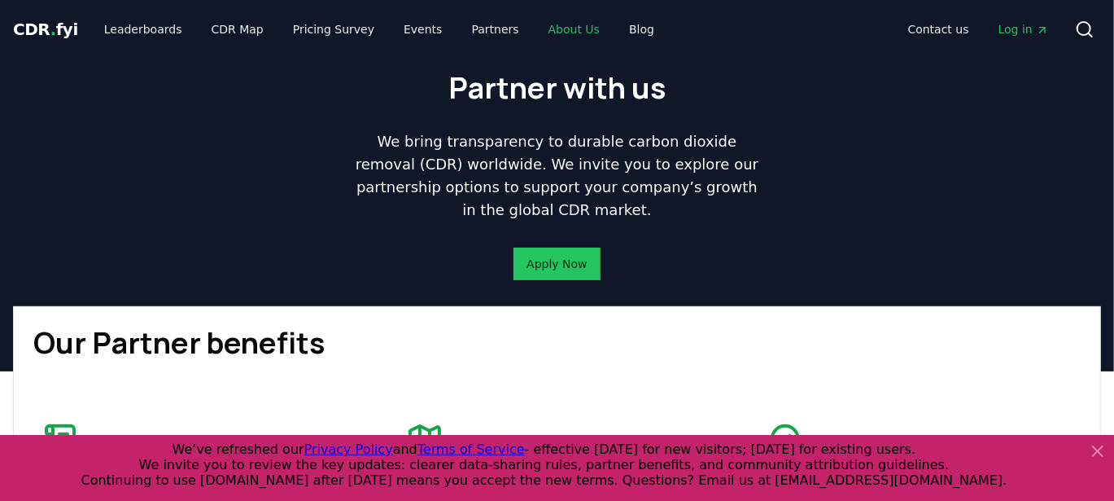
click at [554, 23] on link "About Us" at bounding box center [574, 29] width 77 height 29
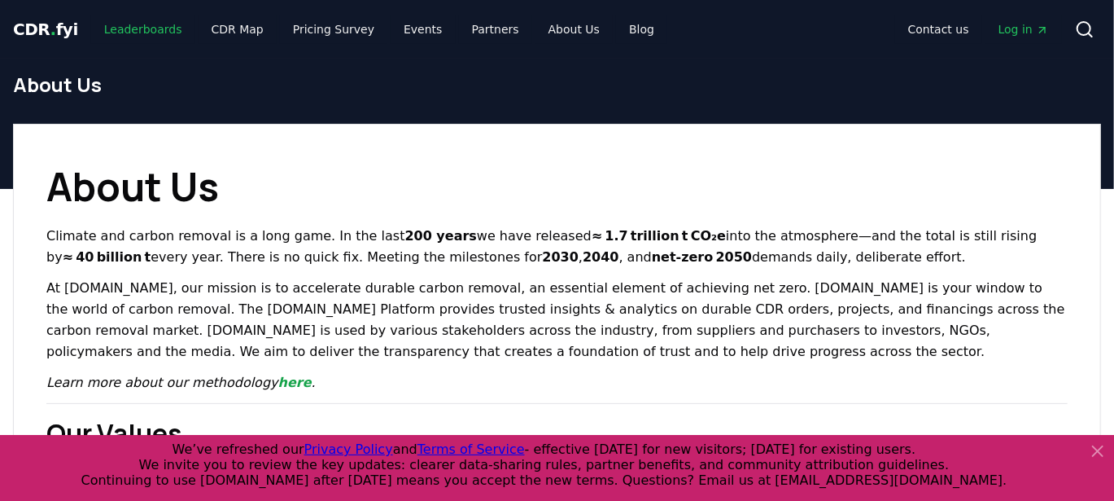
click at [124, 21] on link "Leaderboards" at bounding box center [143, 29] width 104 height 29
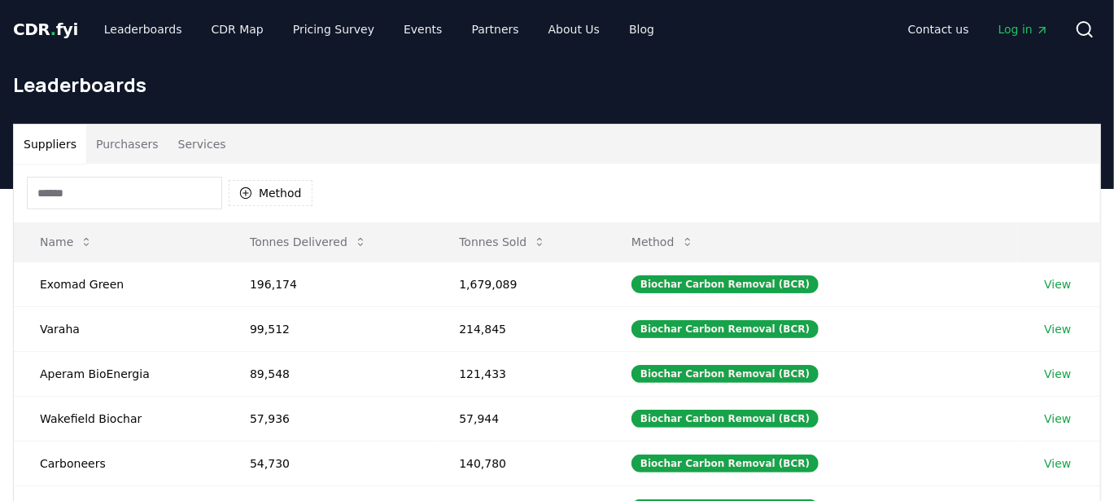
click at [133, 141] on button "Purchasers" at bounding box center [127, 144] width 82 height 39
